Goal: Information Seeking & Learning: Stay updated

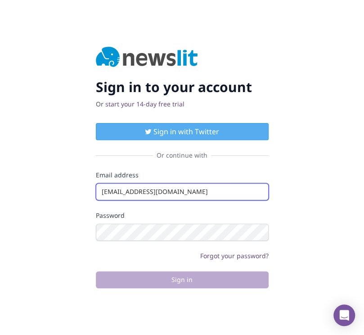
type input "[EMAIL_ADDRESS][DOMAIN_NAME]"
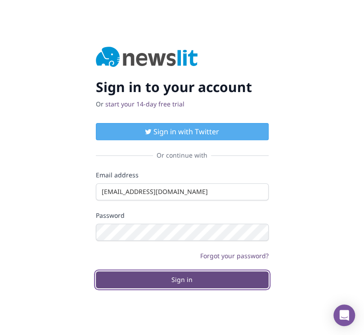
click at [182, 280] on button "Sign in" at bounding box center [182, 280] width 173 height 17
